Goal: Communication & Community: Connect with others

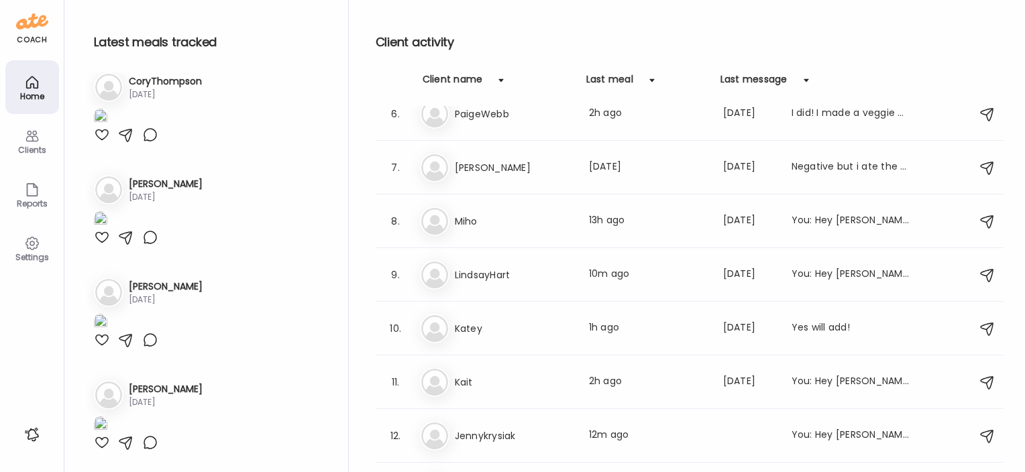
scroll to position [2060, 0]
click at [454, 321] on div "Ka [PERSON_NAME] Last meal: 1h ago Last message: [DATE] Yes will add!" at bounding box center [692, 329] width 544 height 30
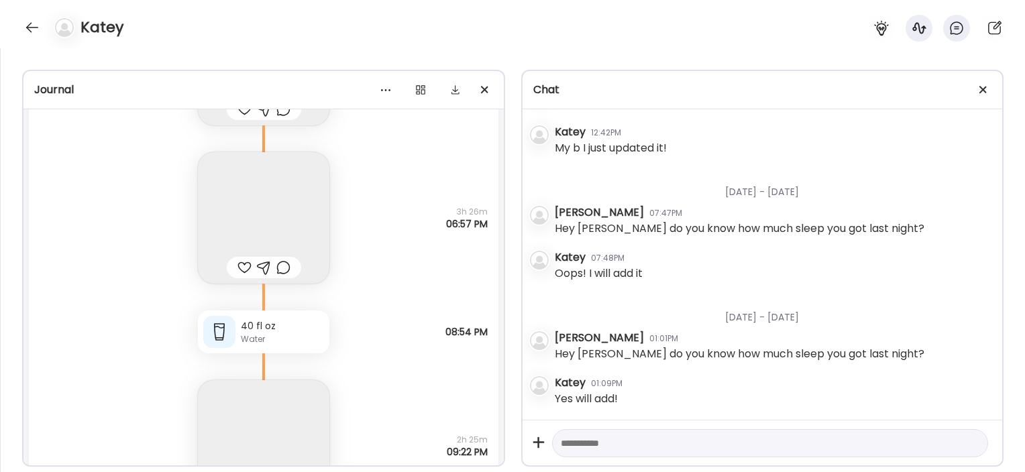
scroll to position [46790, 0]
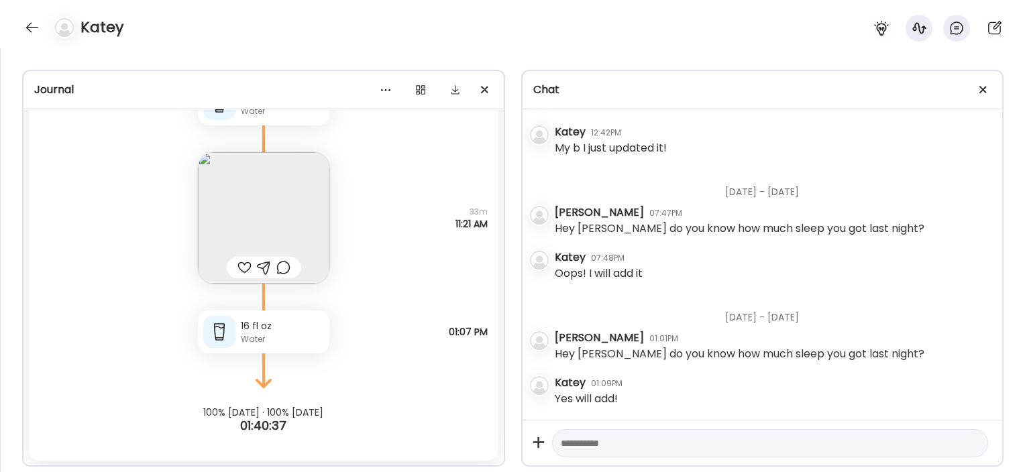
click at [282, 204] on img at bounding box center [264, 218] width 132 height 132
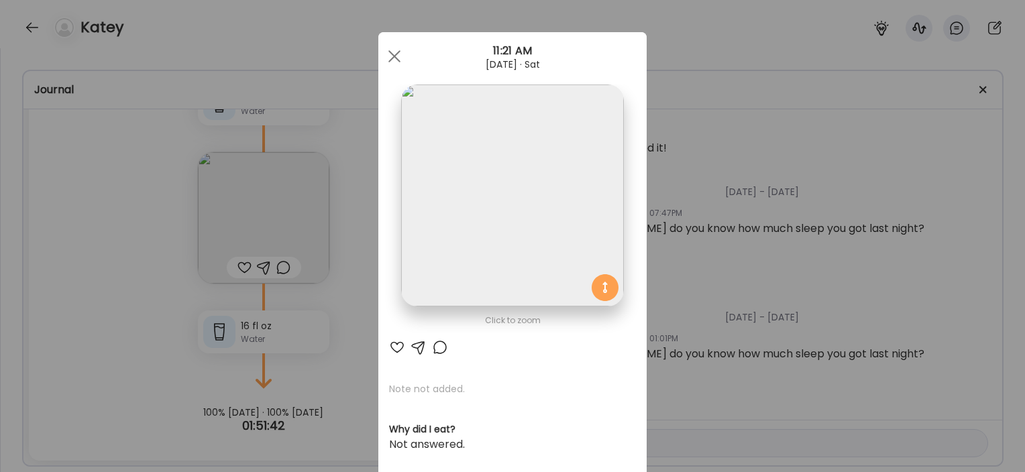
click at [357, 301] on div "Ate Coach Dashboard Wahoo! It’s official Take a moment to set up your Coach Pro…" at bounding box center [512, 236] width 1025 height 472
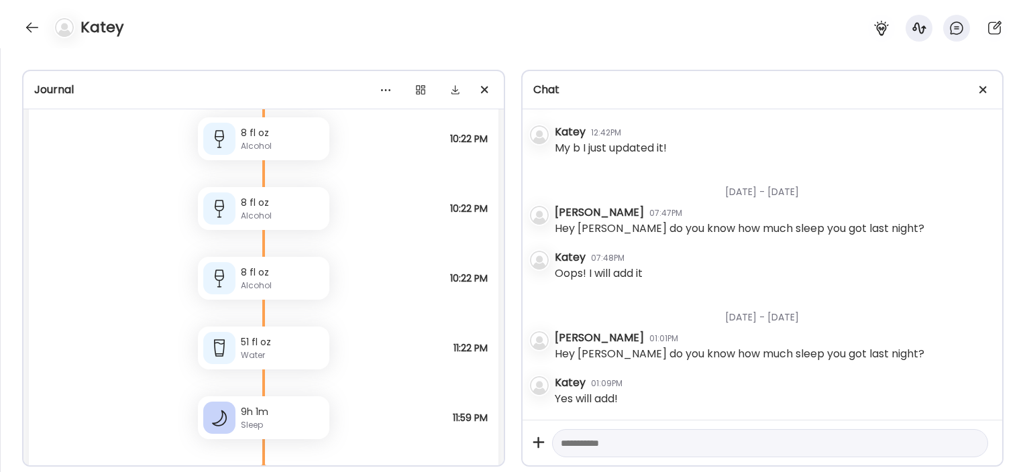
scroll to position [45993, 0]
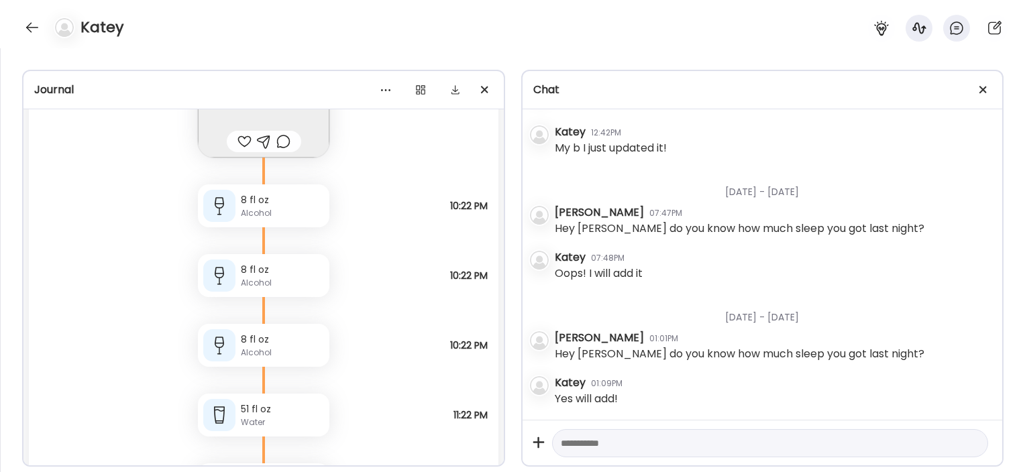
click at [262, 339] on div "8 fl oz" at bounding box center [282, 340] width 83 height 14
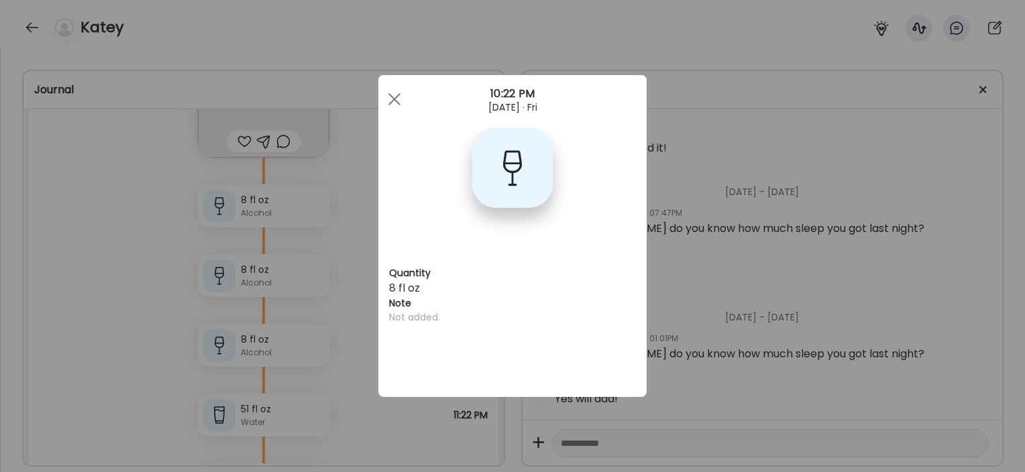
click at [109, 341] on div "Ate Coach Dashboard Wahoo! It’s official Take a moment to set up your Coach Pro…" at bounding box center [512, 236] width 1025 height 472
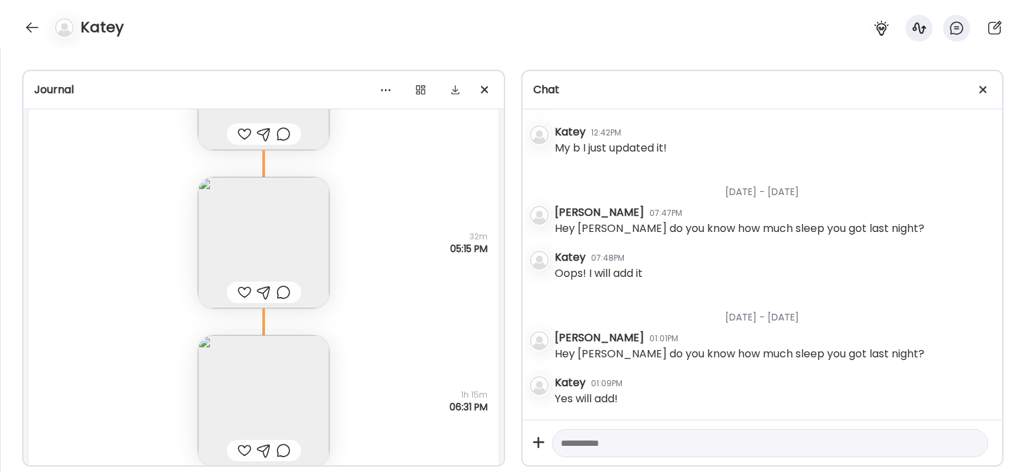
scroll to position [45487, 0]
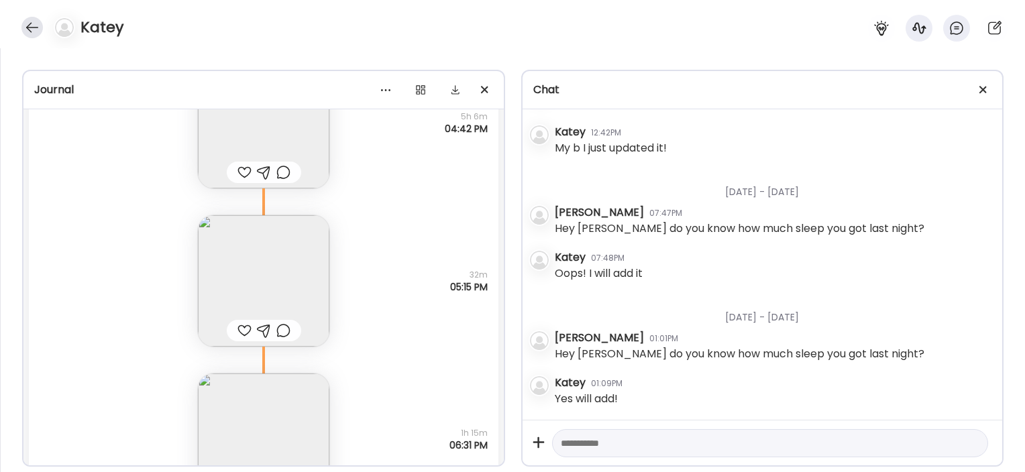
click at [30, 28] on div at bounding box center [31, 27] width 21 height 21
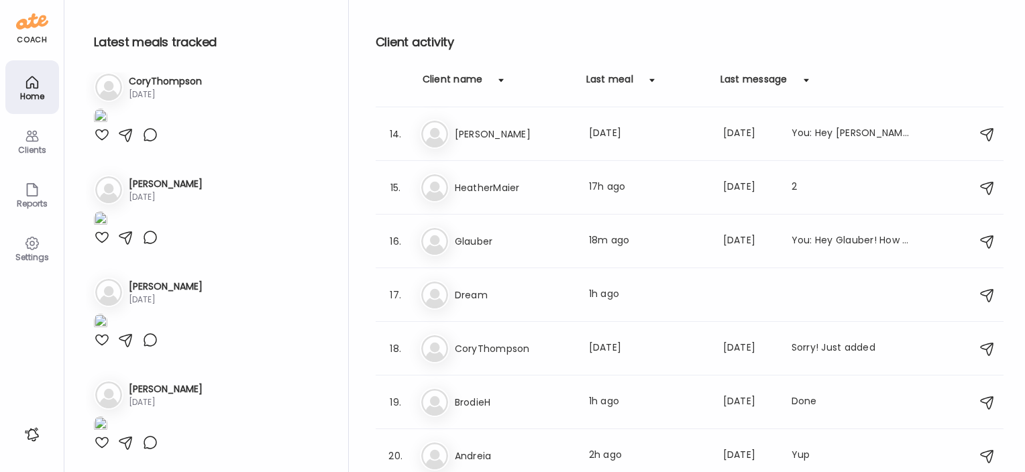
scroll to position [701, 0]
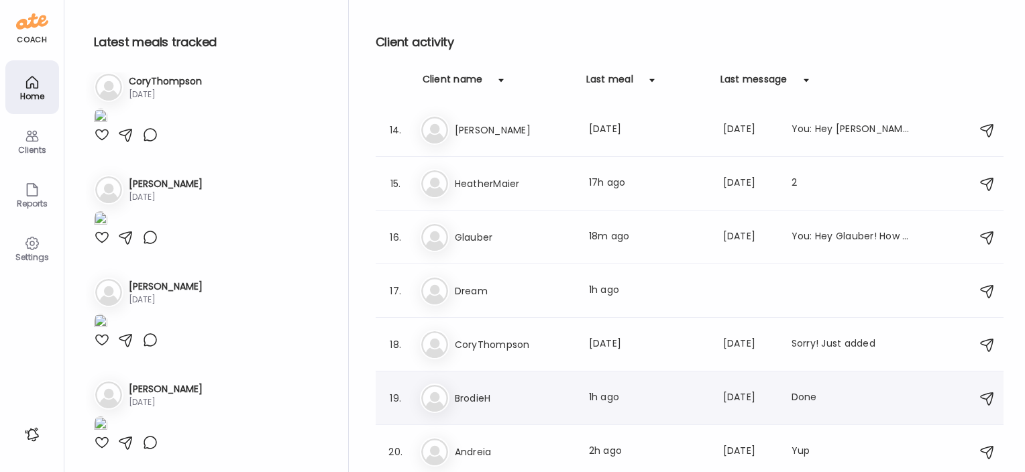
click at [473, 397] on h3 "BrodieH" at bounding box center [514, 399] width 118 height 16
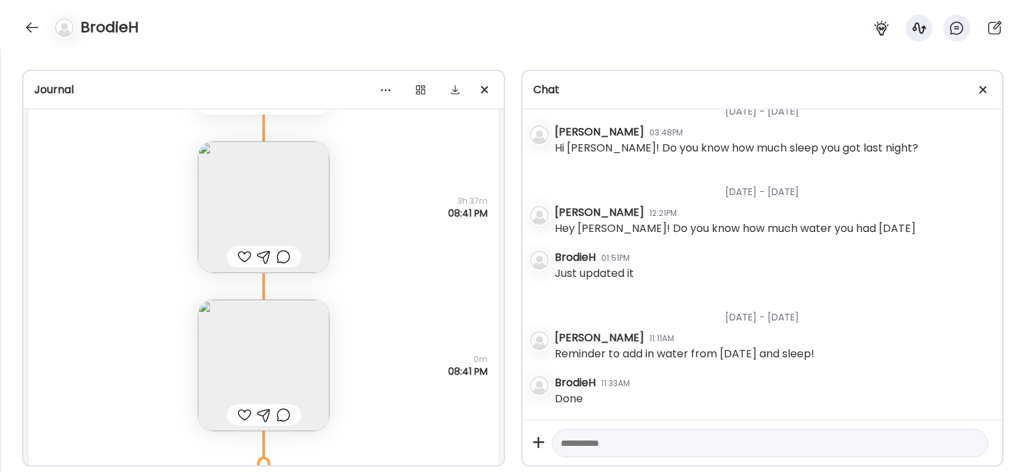
scroll to position [38288, 0]
click at [221, 199] on img at bounding box center [264, 208] width 132 height 132
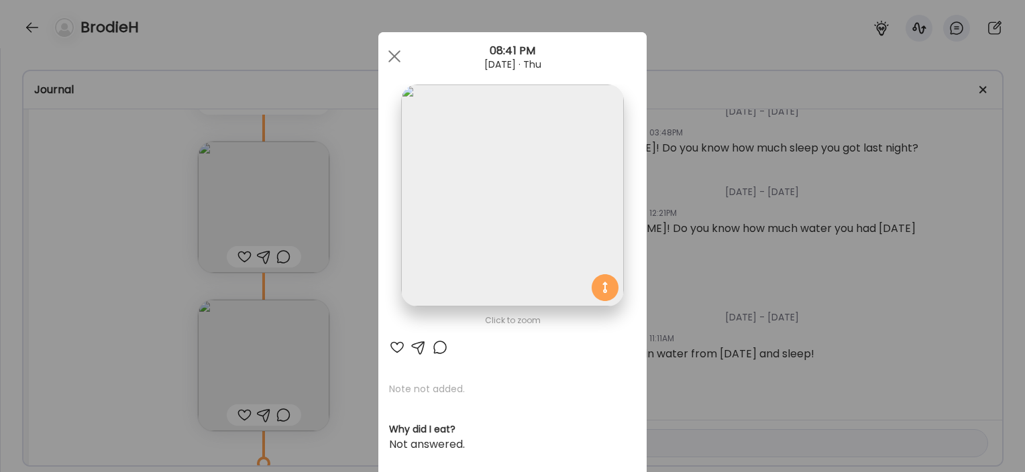
click at [150, 304] on div "Ate Coach Dashboard Wahoo! It’s official Take a moment to set up your Coach Pro…" at bounding box center [512, 236] width 1025 height 472
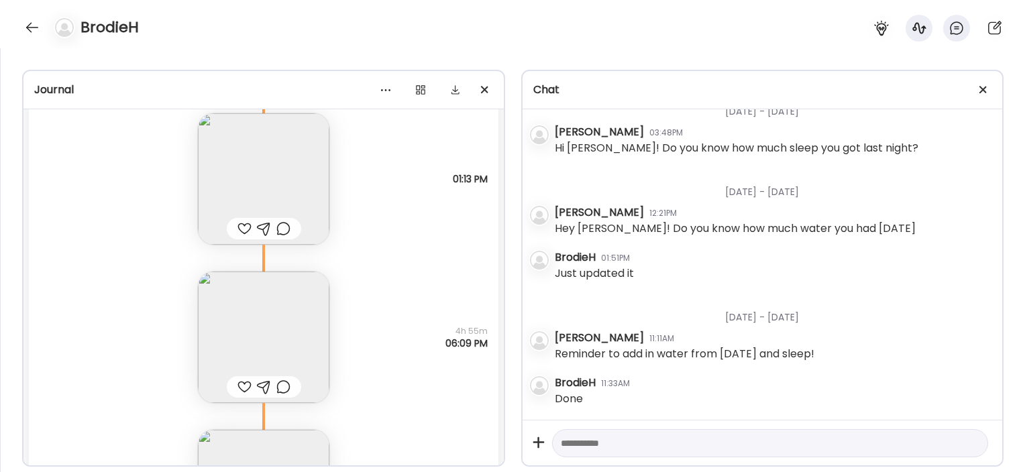
scroll to position [38892, 0]
